Goal: Information Seeking & Learning: Learn about a topic

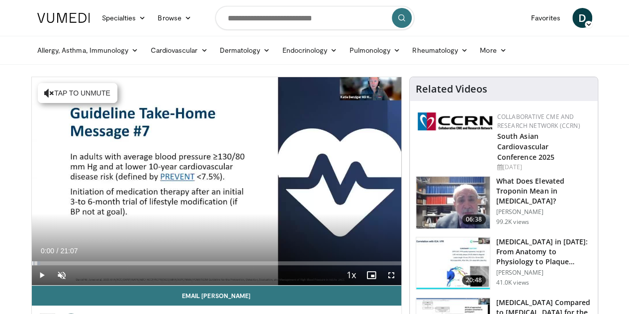
drag, startPoint x: 18, startPoint y: 280, endPoint x: 2, endPoint y: 278, distance: 16.0
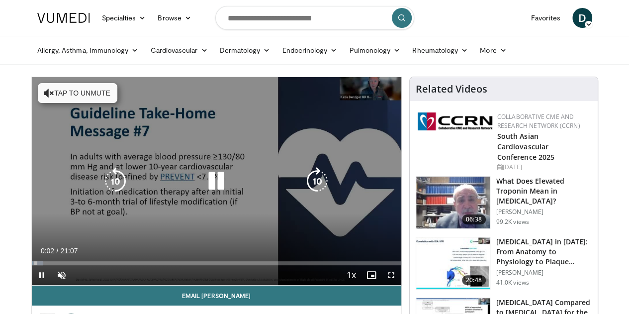
click at [38, 92] on button "Tap to unmute" at bounding box center [78, 93] width 80 height 20
click at [189, 255] on div "10 seconds Tap to unmute" at bounding box center [216, 181] width 369 height 208
click at [202, 195] on icon "Video Player" at bounding box center [216, 181] width 28 height 28
click at [217, 257] on div "10 seconds Tap to unmute" at bounding box center [216, 181] width 369 height 208
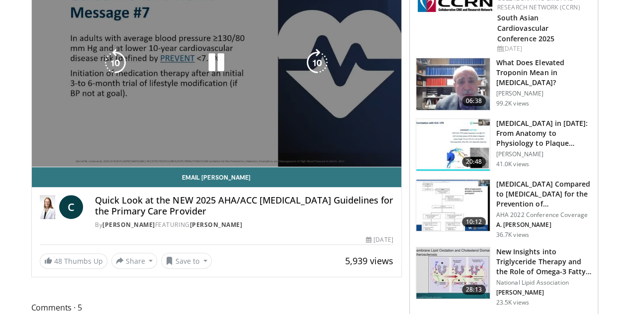
scroll to position [119, 0]
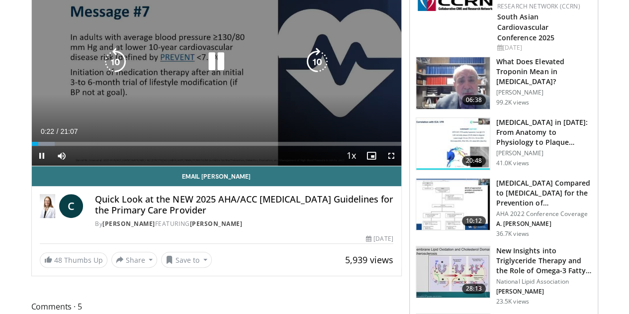
click at [207, 136] on div "10 seconds Tap to unmute" at bounding box center [216, 62] width 369 height 208
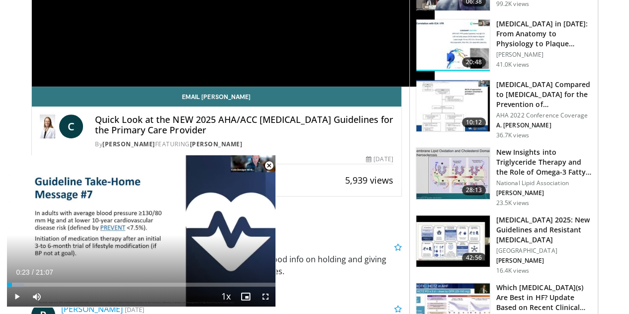
scroll to position [219, 0]
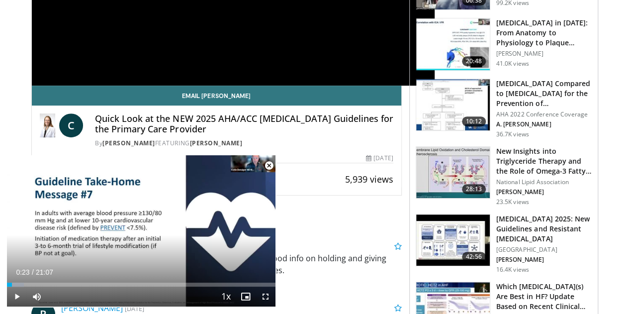
click at [300, 141] on div "By [PERSON_NAME] FEATURING [PERSON_NAME]" at bounding box center [244, 143] width 298 height 9
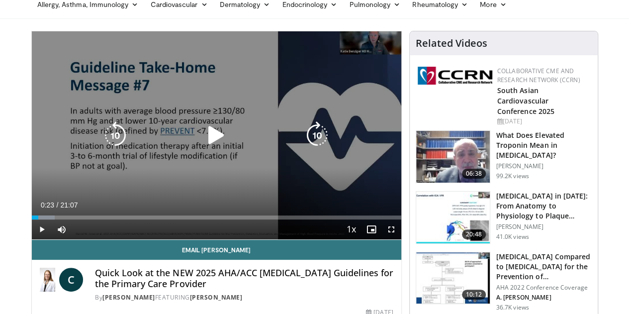
scroll to position [42, 0]
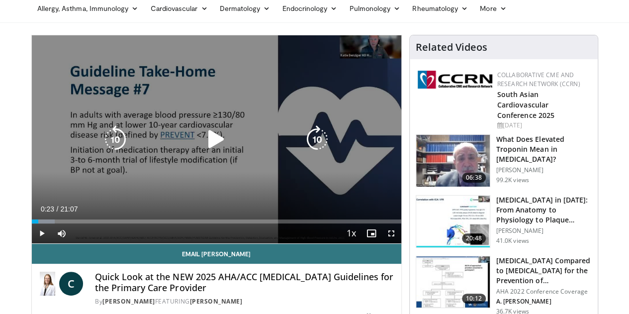
click at [202, 134] on icon "Video Player" at bounding box center [216, 139] width 28 height 28
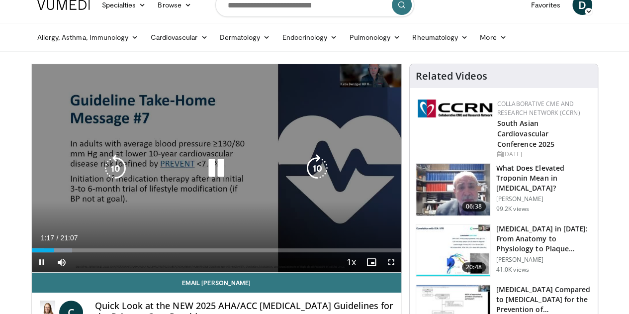
scroll to position [14, 0]
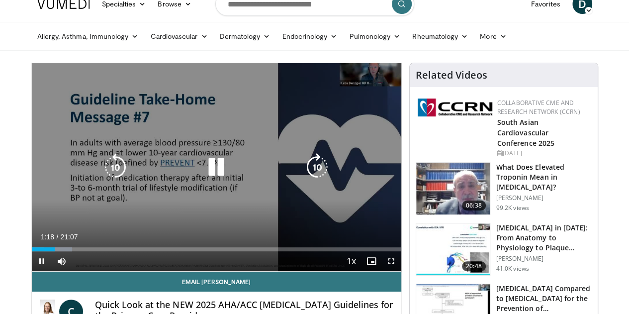
click at [208, 181] on icon "Video Player" at bounding box center [216, 167] width 28 height 28
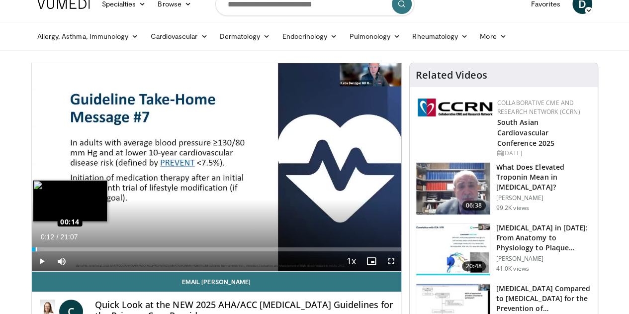
drag, startPoint x: 29, startPoint y: 268, endPoint x: 10, endPoint y: 267, distance: 18.5
click at [32, 251] on div "Loaded : 2.37% 00:15 00:14" at bounding box center [216, 249] width 369 height 4
